Goal: Check status: Check status

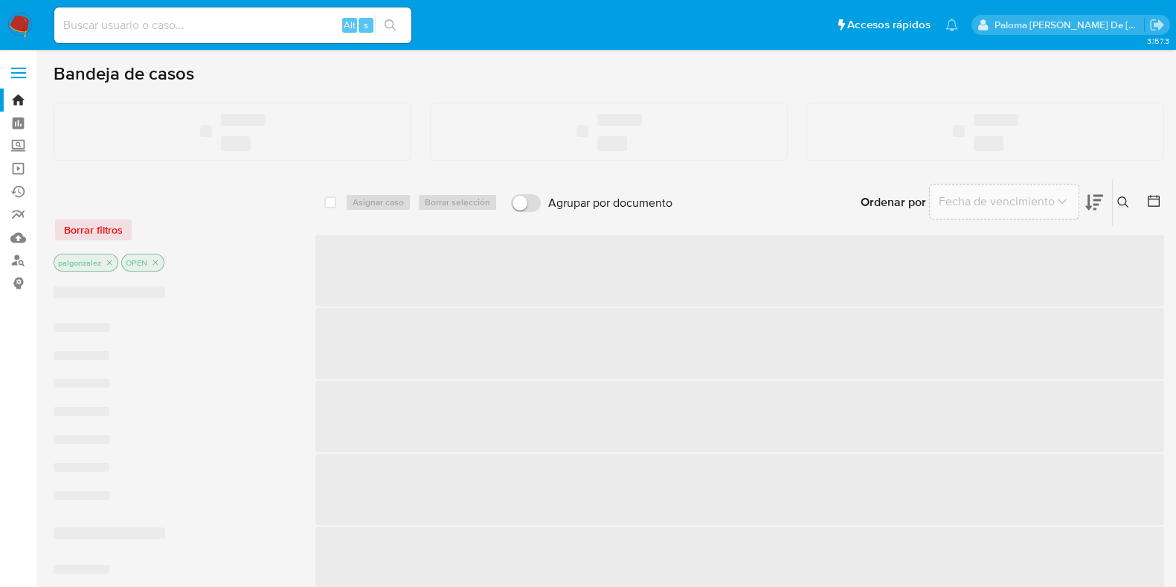
click at [226, 19] on input at bounding box center [232, 25] width 357 height 19
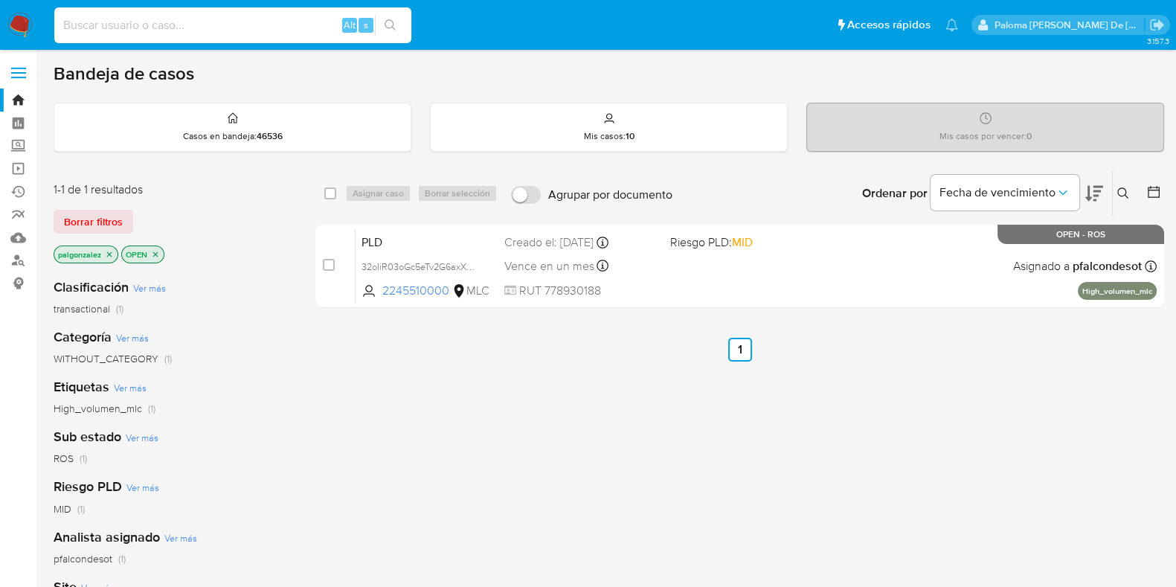
paste input "1517885400"
type input "1517885400"
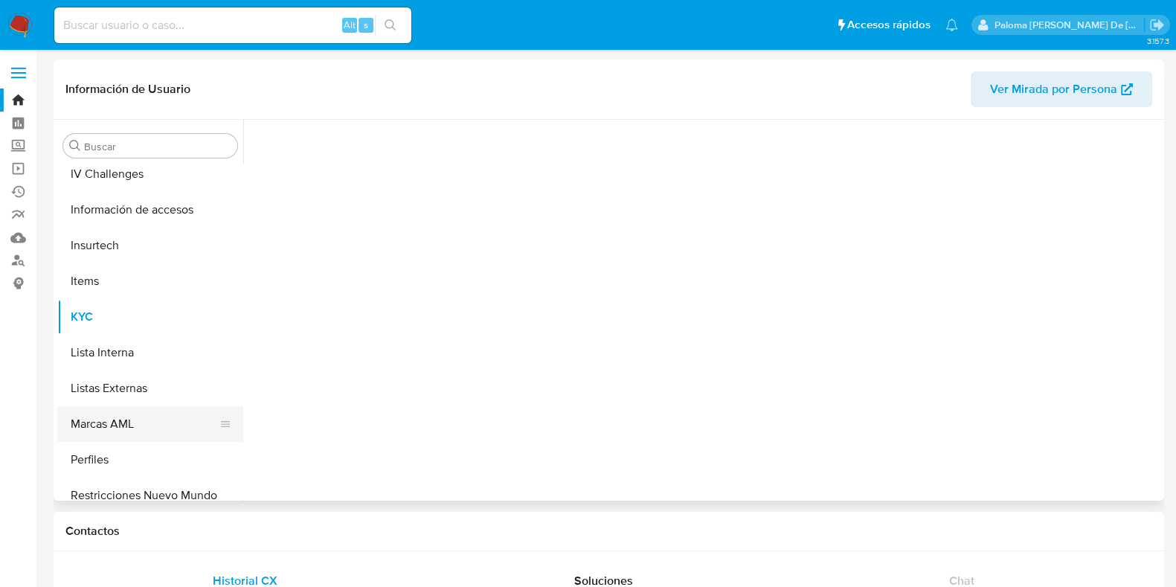
scroll to position [628, 0]
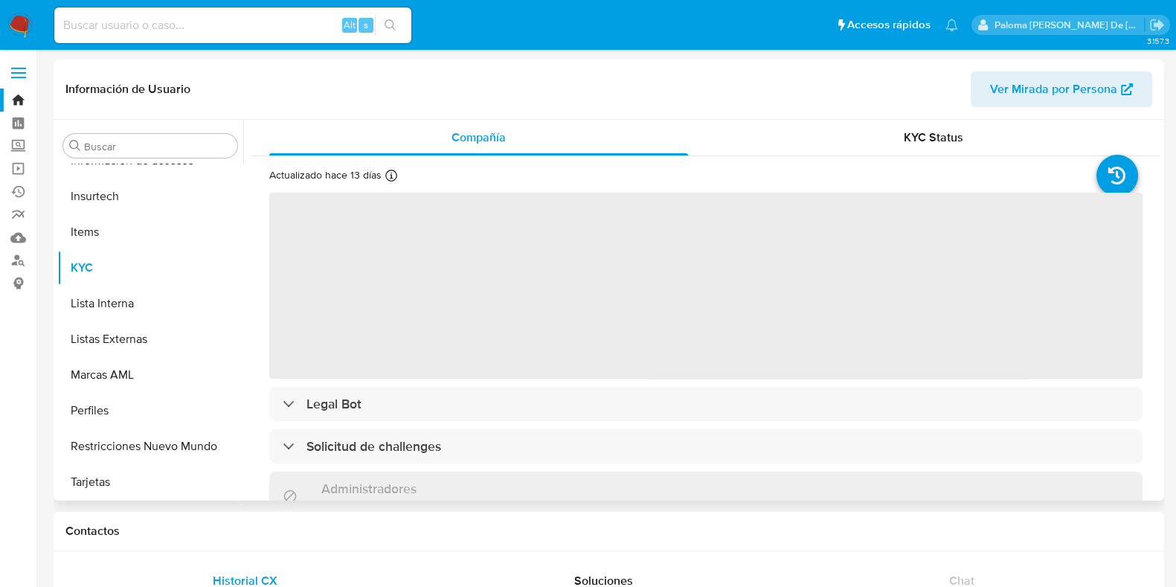
select select "10"
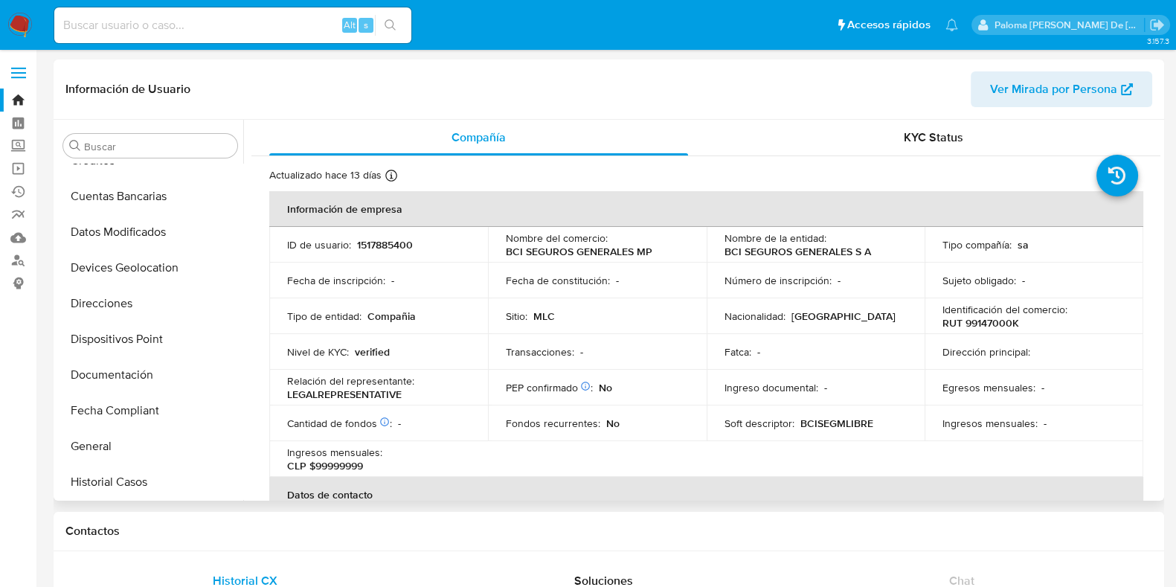
scroll to position [163, 0]
click at [138, 406] on button "Fecha Compliant" at bounding box center [144, 412] width 174 height 36
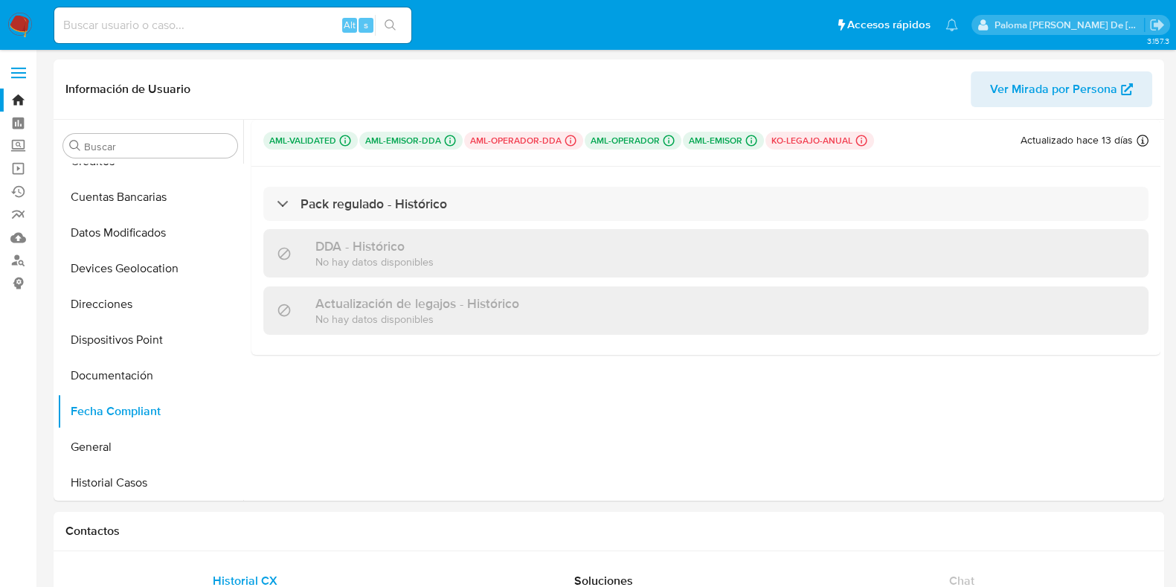
scroll to position [92, 0]
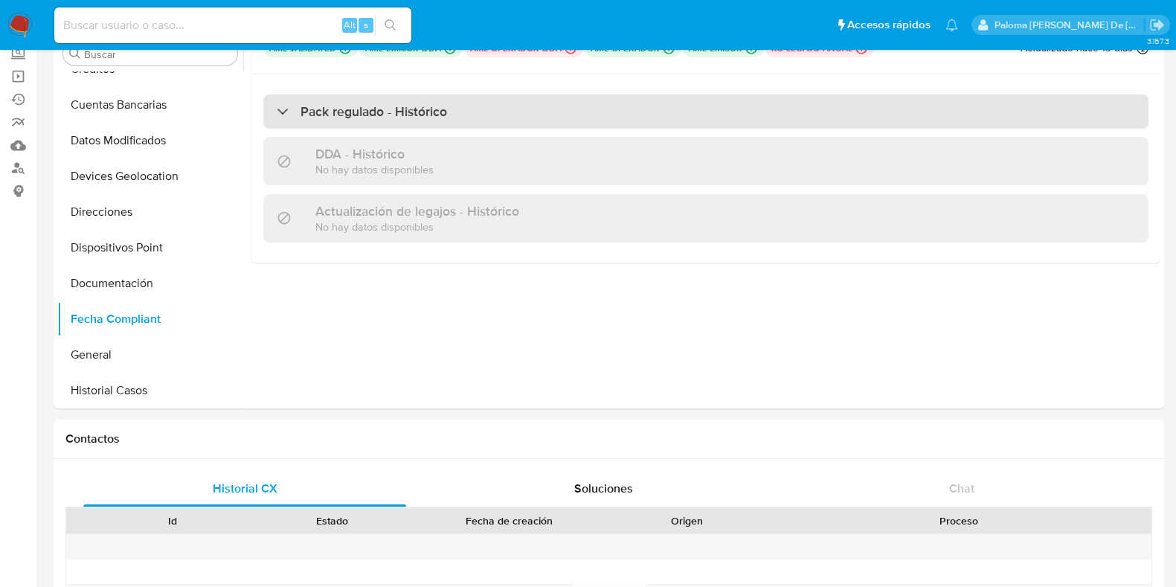
click at [413, 122] on div "Pack regulado - Histórico" at bounding box center [705, 111] width 885 height 34
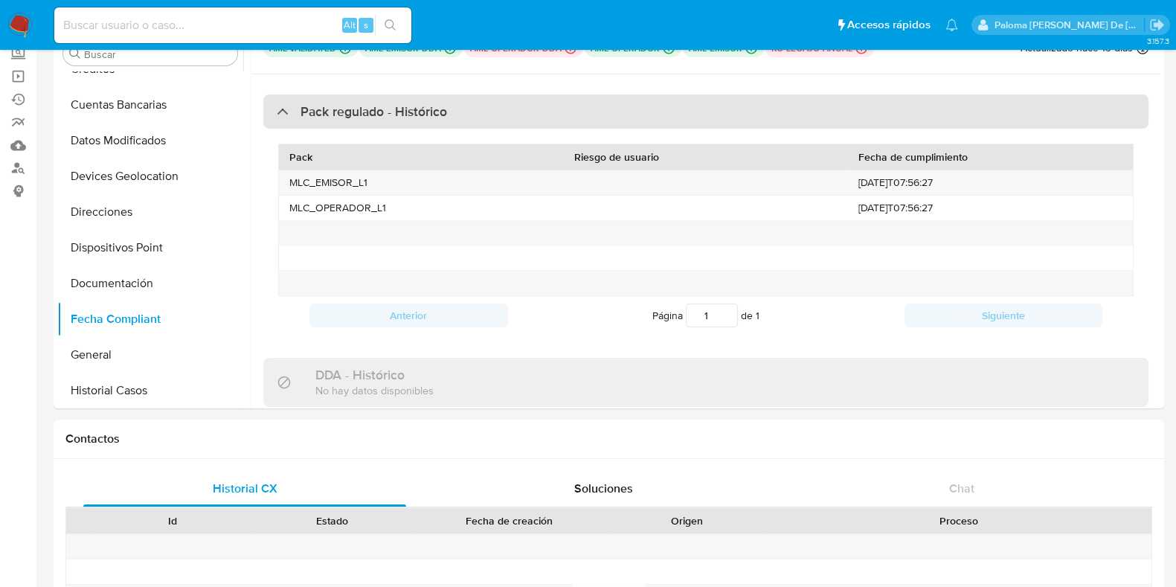
click at [414, 115] on h3 "Pack regulado - Histórico" at bounding box center [374, 111] width 147 height 16
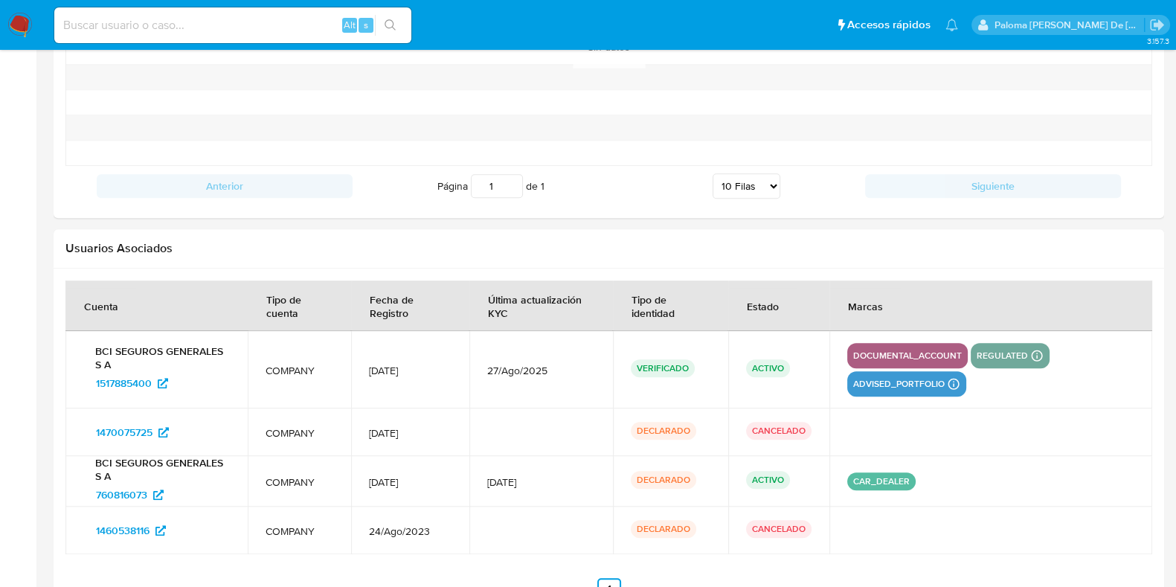
scroll to position [1505, 0]
